Goal: Information Seeking & Learning: Learn about a topic

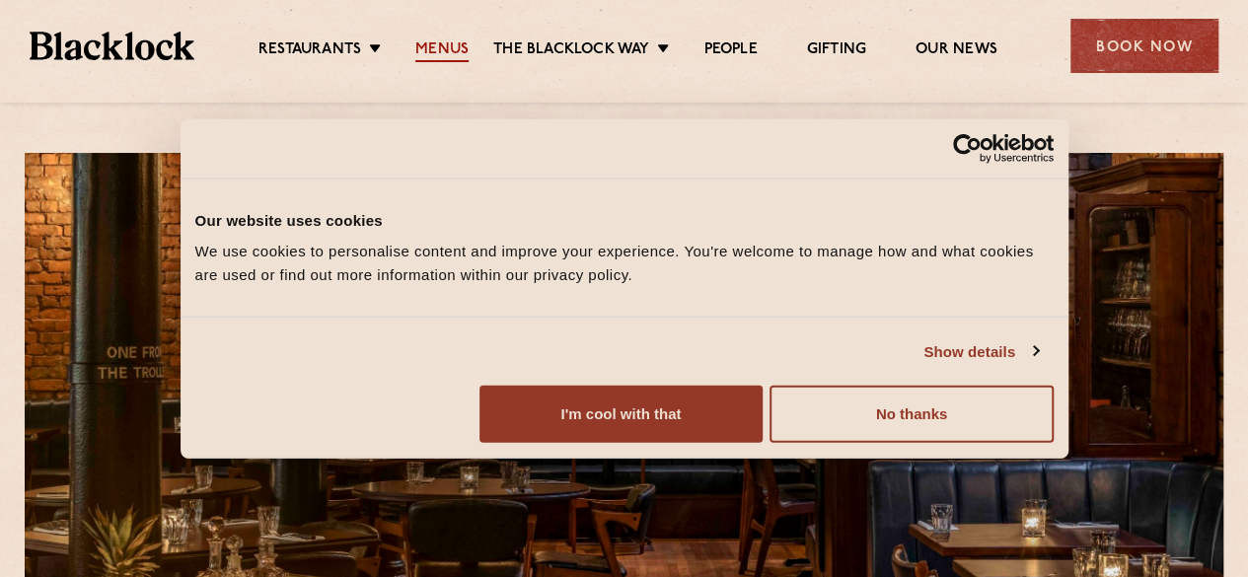
click at [455, 50] on link "Menus" at bounding box center [441, 51] width 53 height 22
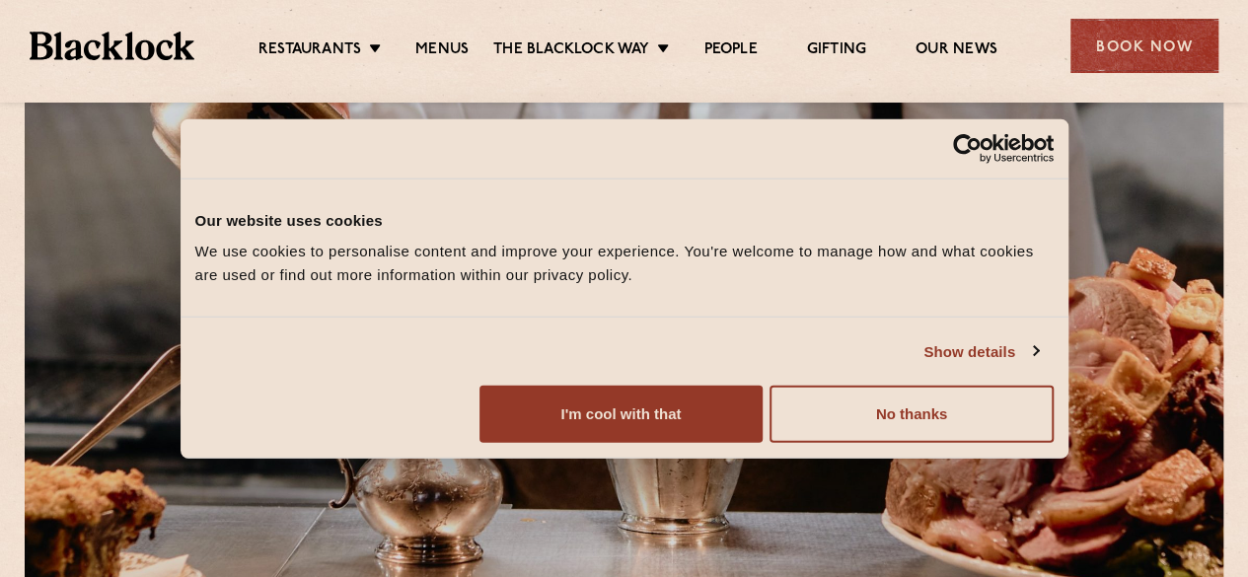
scroll to position [66, 0]
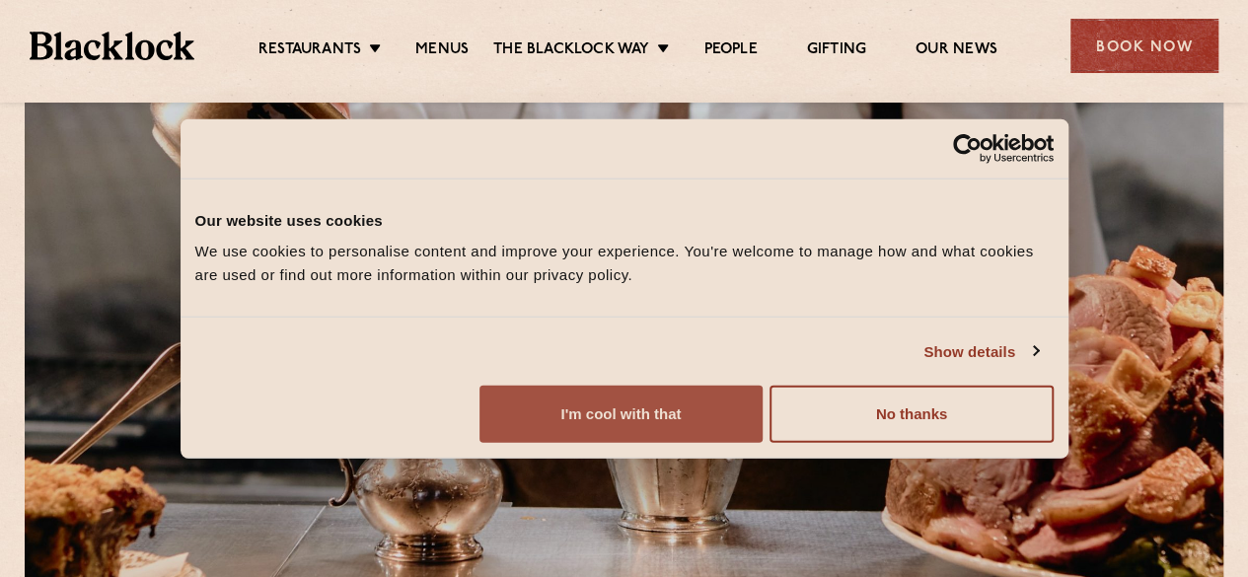
click at [763, 426] on button "I'm cool with that" at bounding box center [621, 414] width 283 height 57
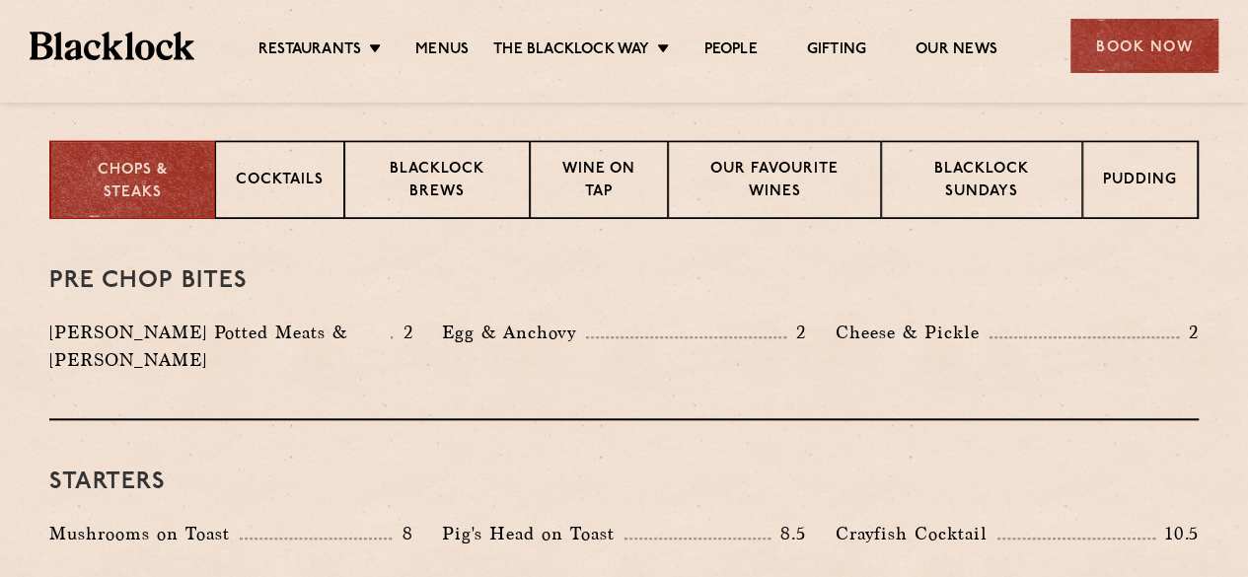
scroll to position [779, 0]
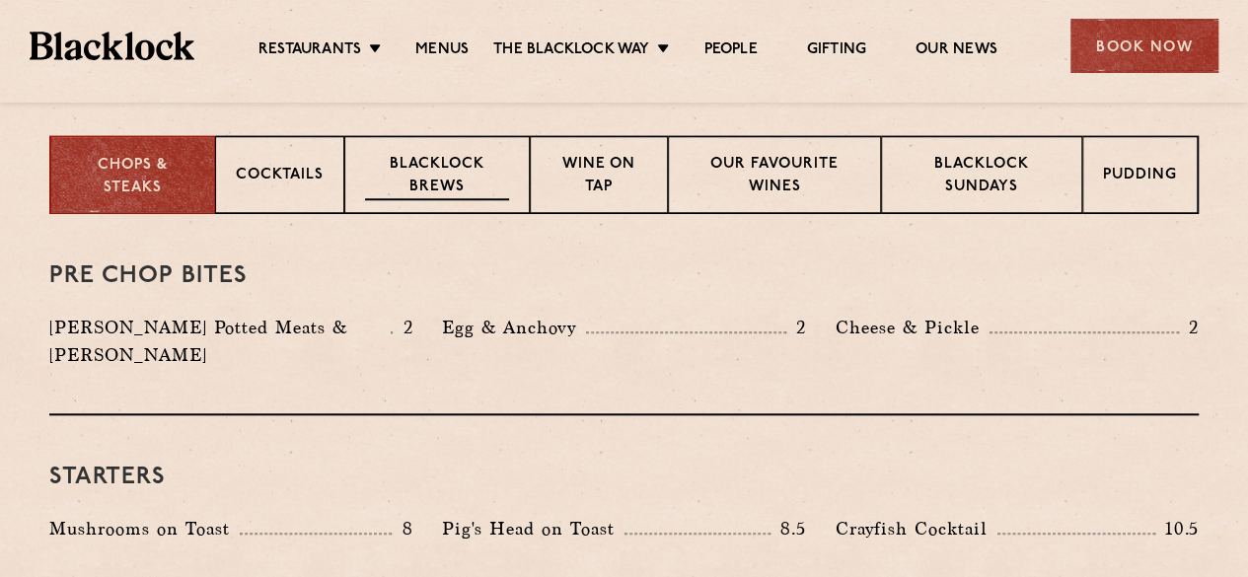
click at [455, 189] on p "Blacklock Brews" at bounding box center [437, 177] width 144 height 46
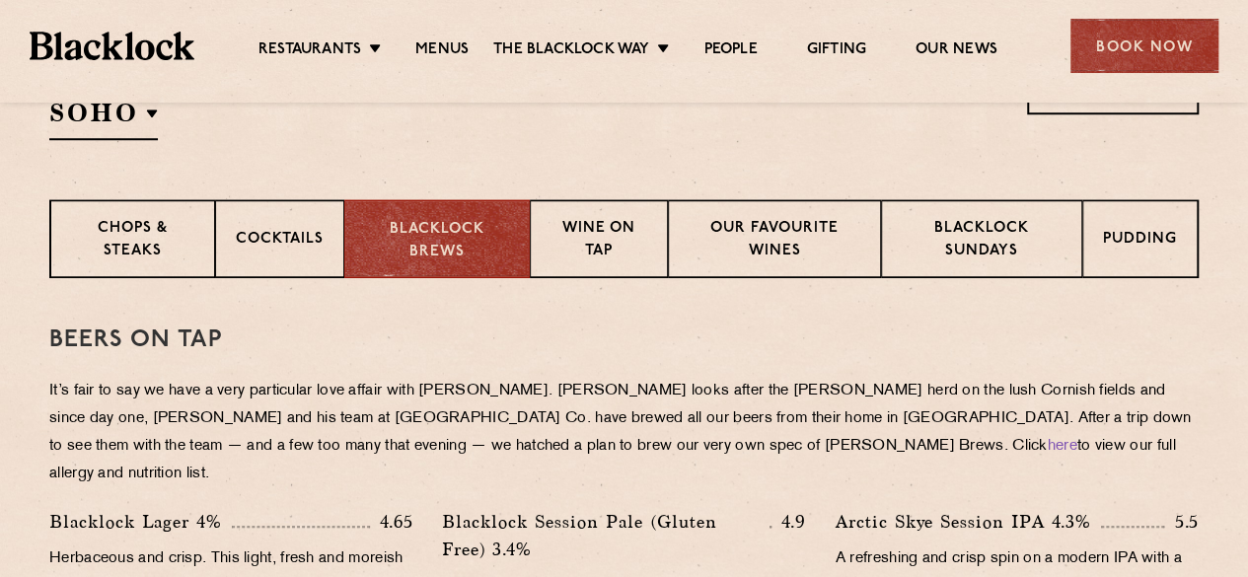
scroll to position [687, 0]
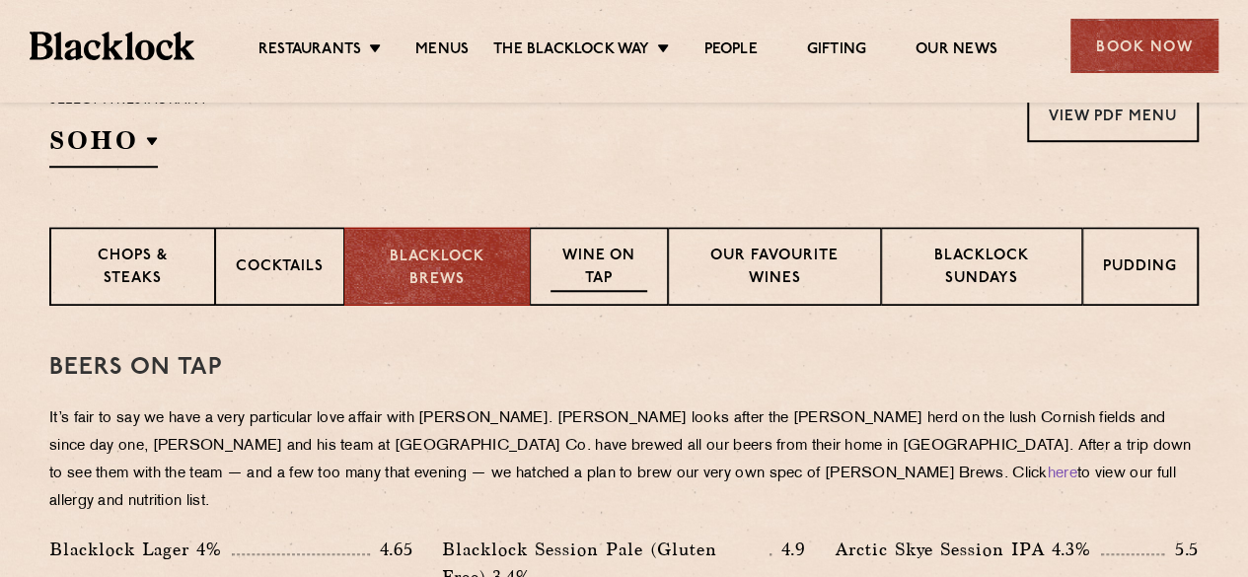
click at [604, 267] on p "Wine on Tap" at bounding box center [599, 269] width 97 height 46
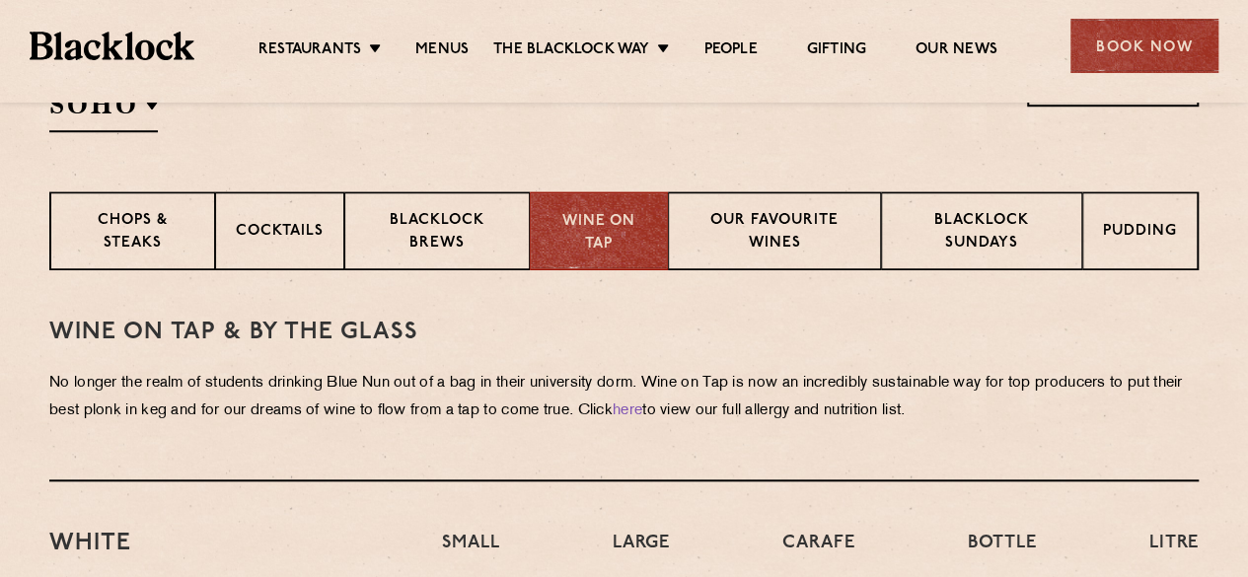
scroll to position [715, 0]
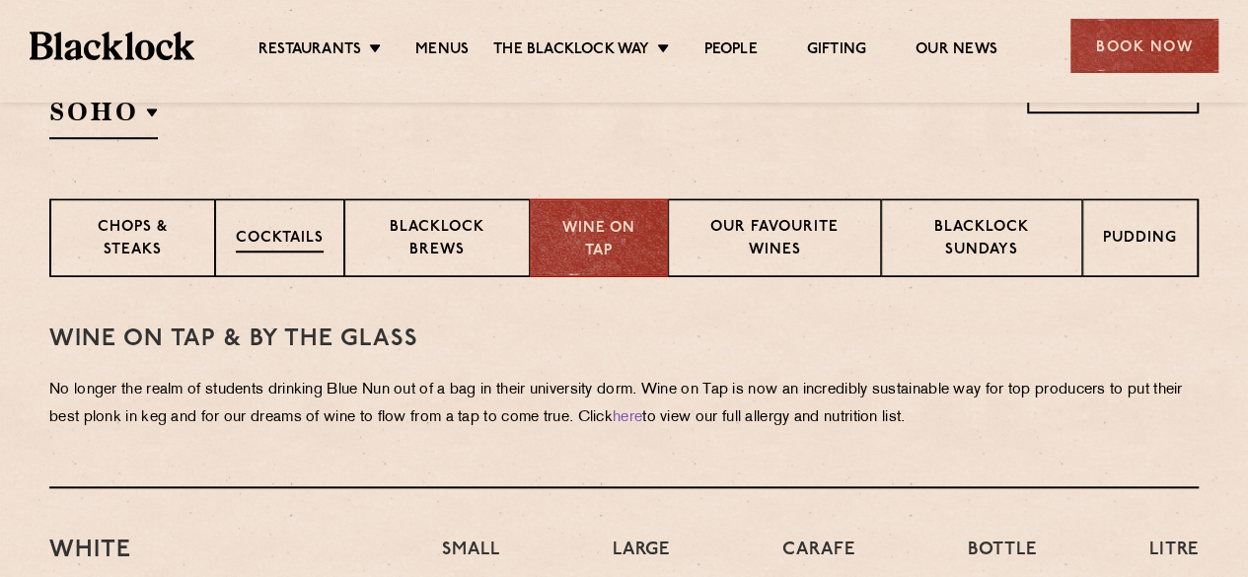
click at [278, 238] on p "Cocktails" at bounding box center [280, 240] width 88 height 25
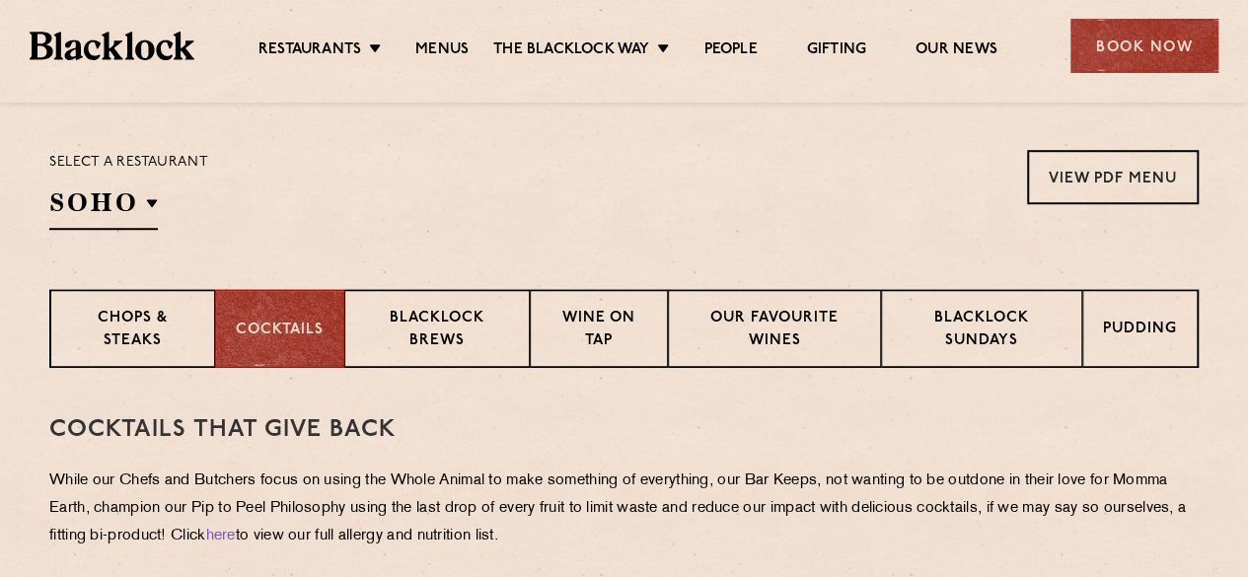
scroll to position [543, 0]
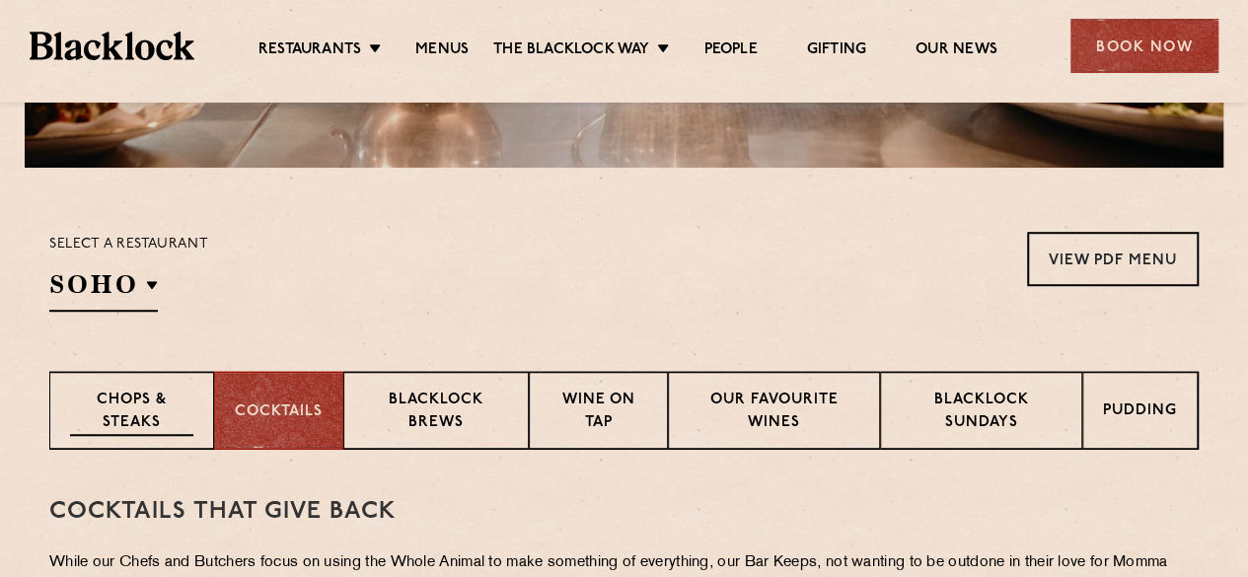
click at [170, 417] on p "Chops & Steaks" at bounding box center [131, 413] width 123 height 46
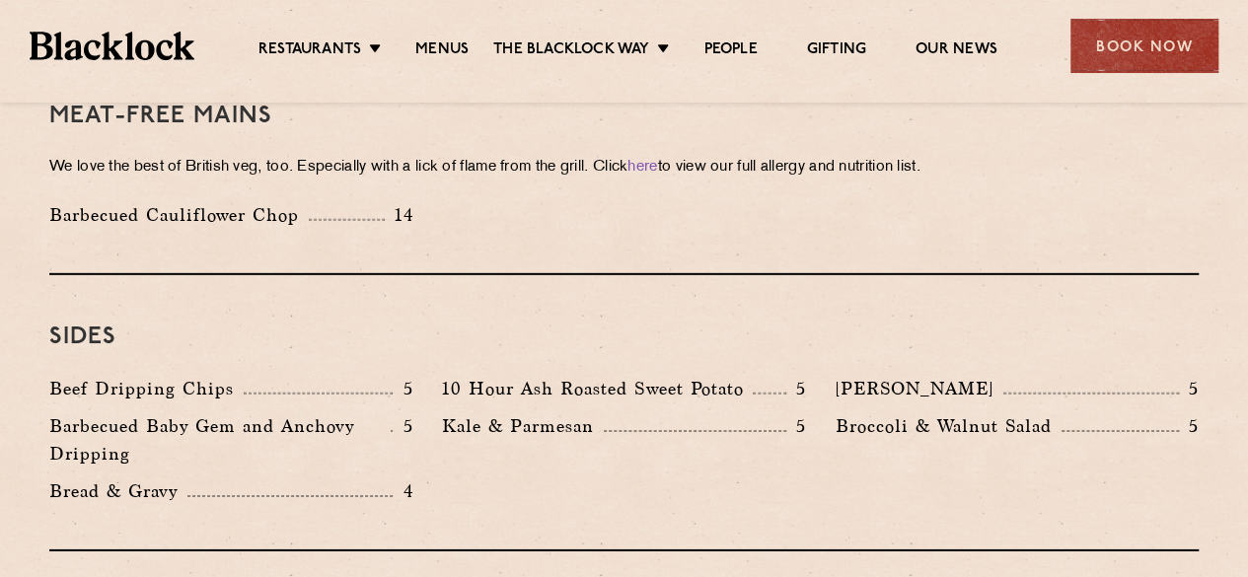
scroll to position [2858, 0]
